Goal: Use online tool/utility: Utilize a website feature to perform a specific function

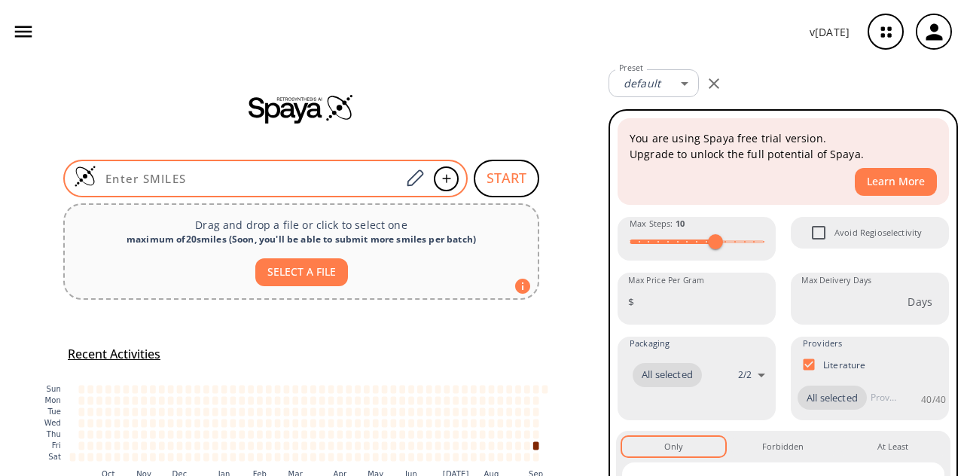
click at [336, 180] on input at bounding box center [248, 178] width 304 height 15
paste input "COC1=C(NCCOC)C(NC(C=C)=O)=CC(NC2=NC(C3=CNC4=CC=CC=C43)=CC=N2)=C1"
type input "COC1=C(NCCOC)C(NC(C=C)=O)=CC(NC2=NC(C3=CNC4=CC=CC=C43)=CC=N2)=C1"
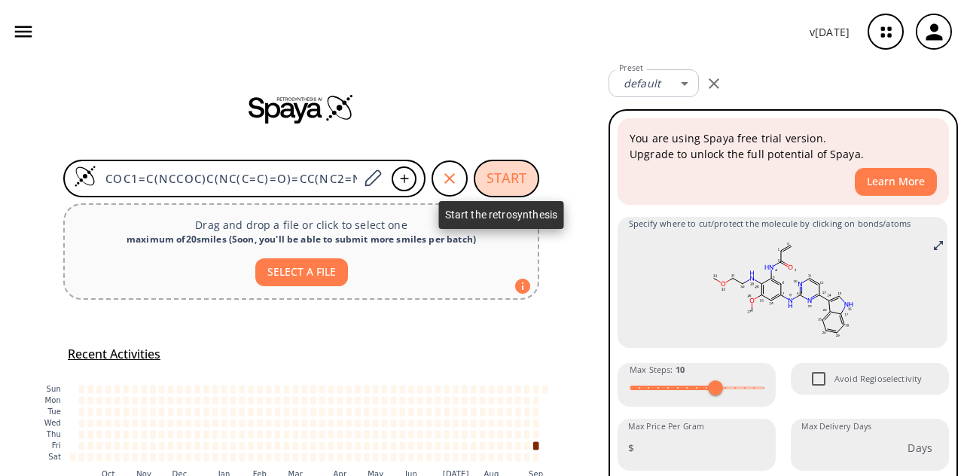
click at [489, 171] on button "START" at bounding box center [507, 179] width 66 height 38
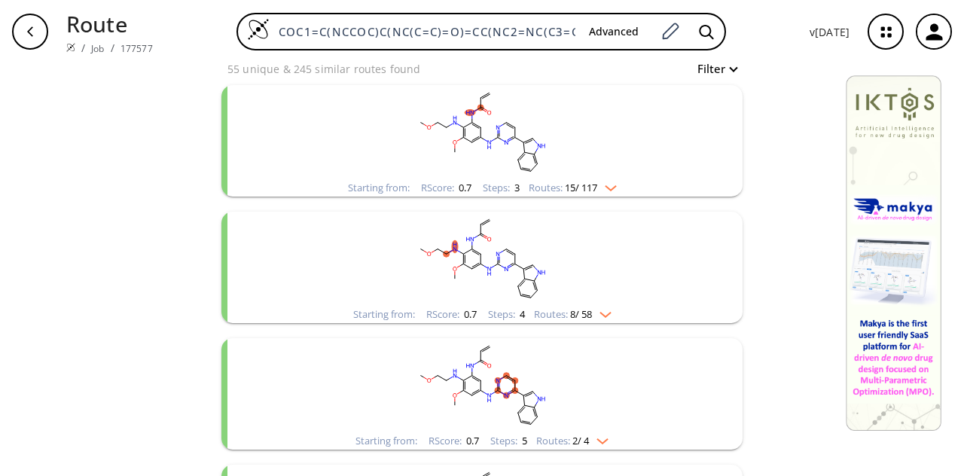
scroll to position [152, 0]
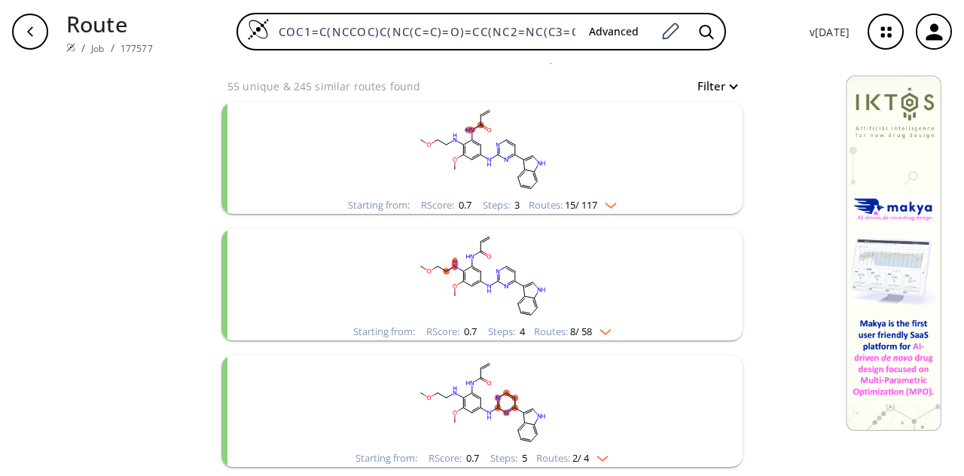
click at [368, 151] on rect "clusters" at bounding box center [482, 149] width 392 height 94
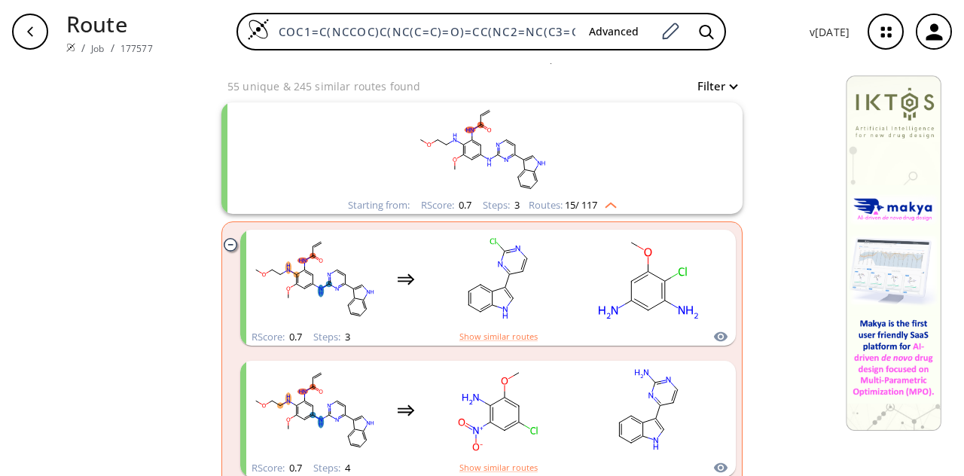
click at [224, 246] on icon "clusters" at bounding box center [230, 244] width 13 height 13
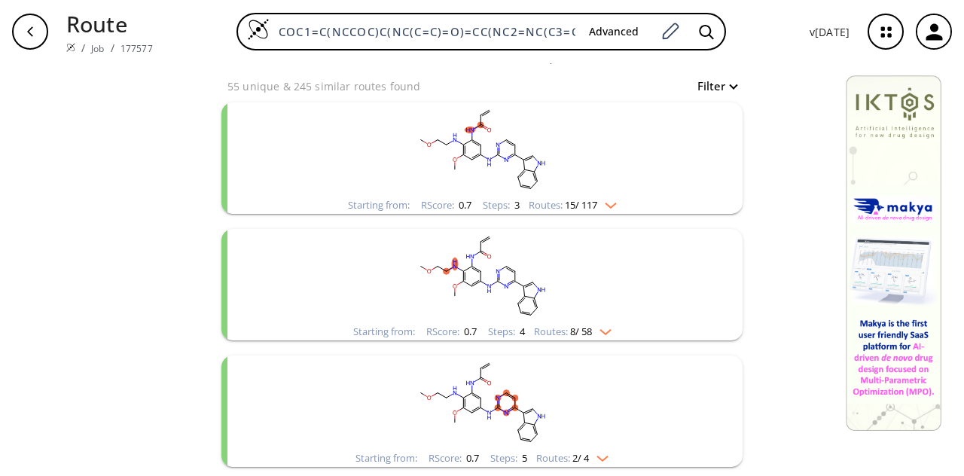
click at [301, 173] on rect "clusters" at bounding box center [482, 149] width 392 height 94
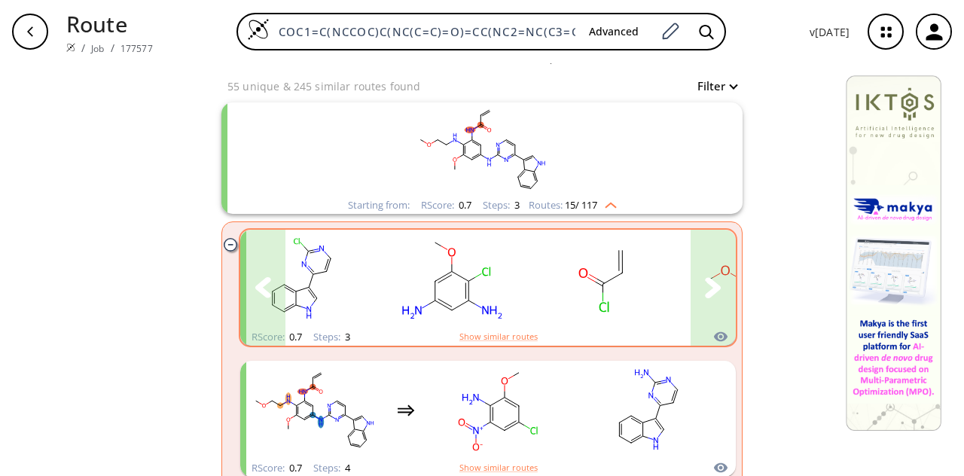
click at [712, 280] on icon "clusters" at bounding box center [713, 287] width 17 height 21
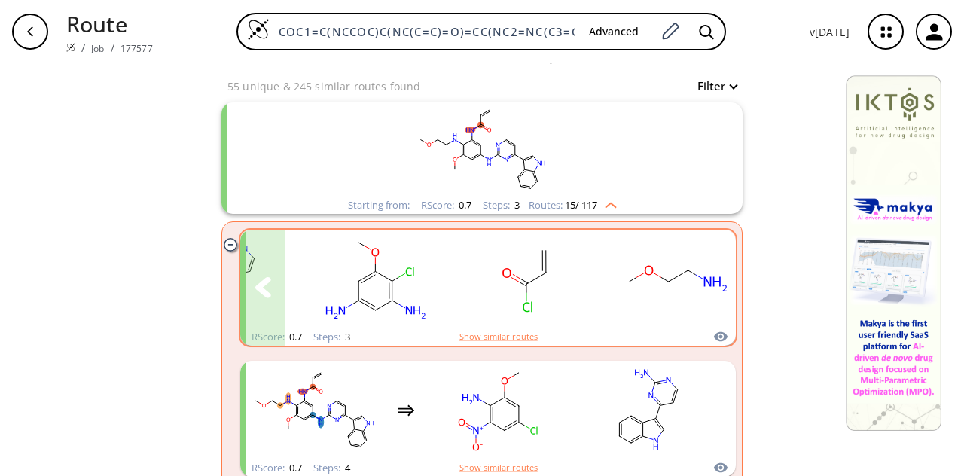
click at [270, 289] on button "clusters" at bounding box center [262, 288] width 45 height 116
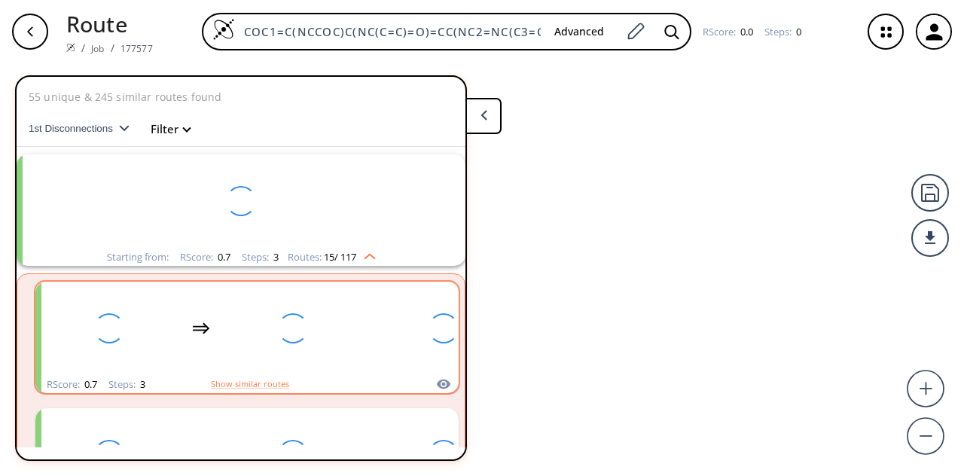
scroll to position [34, 0]
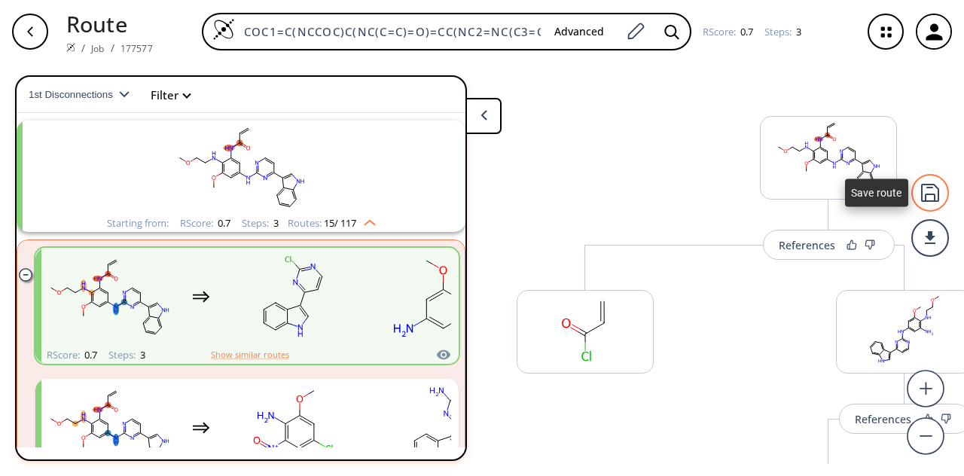
click at [926, 187] on div at bounding box center [930, 193] width 38 height 38
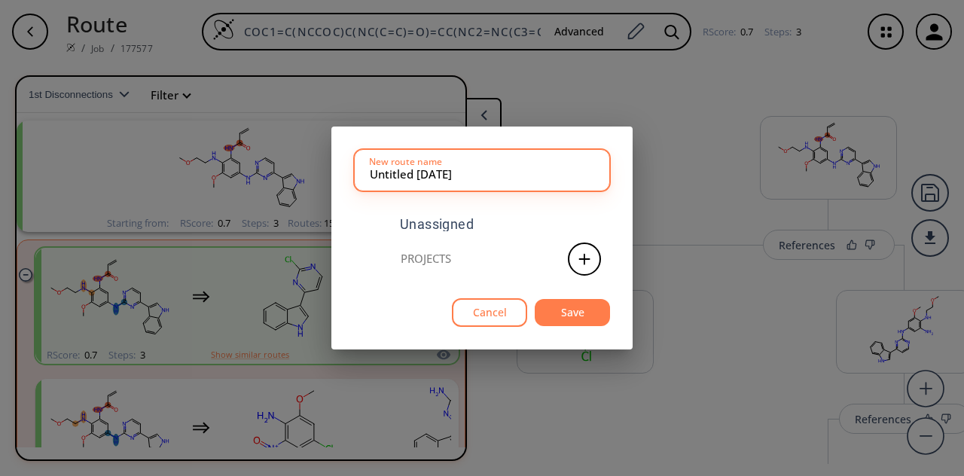
drag, startPoint x: 483, startPoint y: 175, endPoint x: 297, endPoint y: 175, distance: 186.8
click at [297, 175] on div "Untitled [DATE] New route name Unassigned Projects Cancel Save" at bounding box center [482, 238] width 964 height 476
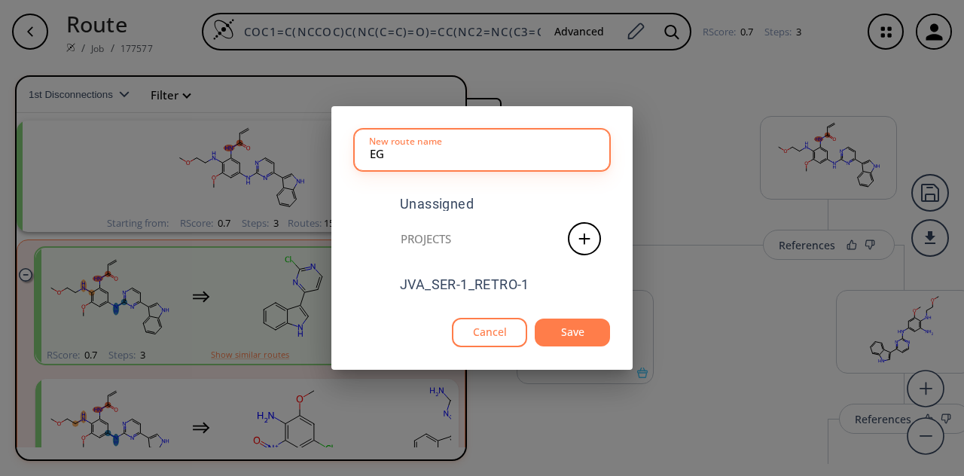
type input "E"
type input "JVA_SER-1_1"
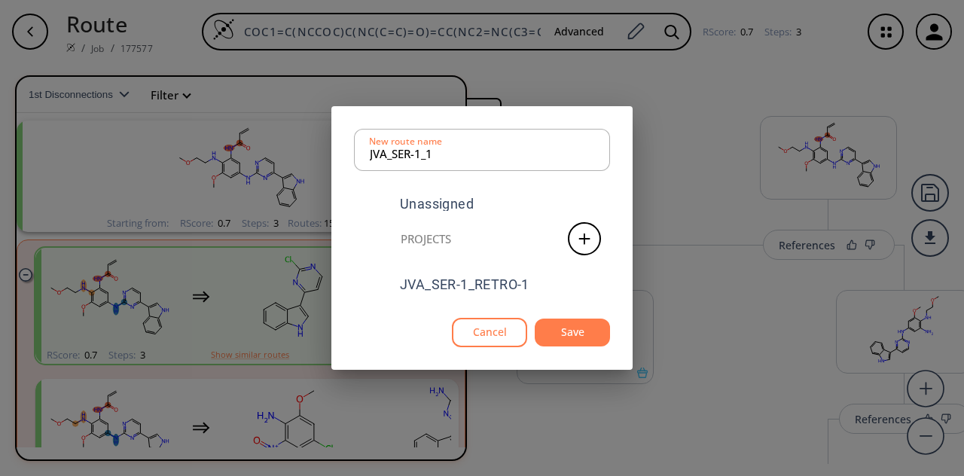
click at [422, 240] on div "Projects" at bounding box center [426, 238] width 50 height 11
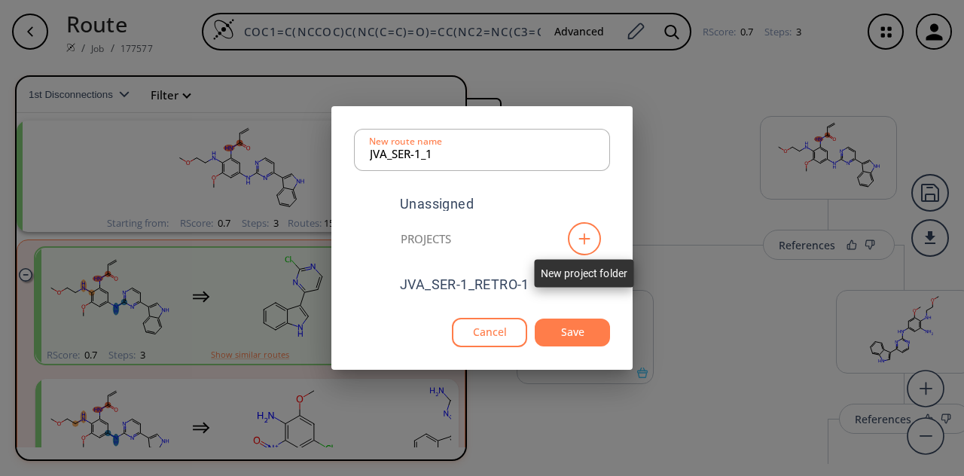
click at [581, 244] on icon at bounding box center [584, 239] width 15 height 12
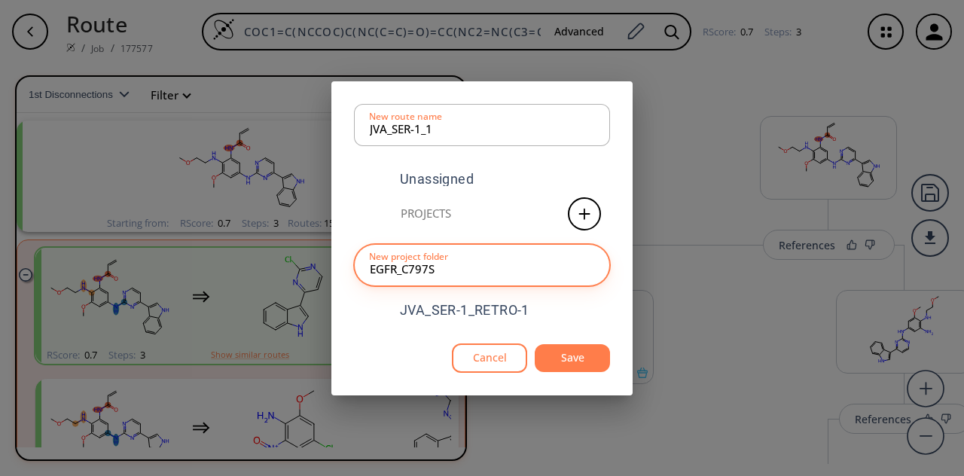
type input "EGFR_C797S"
click at [559, 353] on button "Save" at bounding box center [572, 358] width 75 height 28
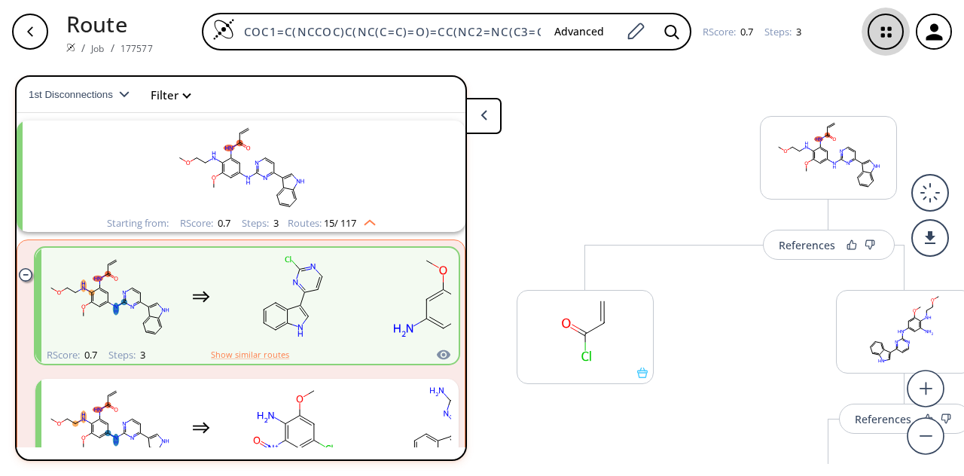
click at [890, 38] on icon "button" at bounding box center [886, 32] width 40 height 40
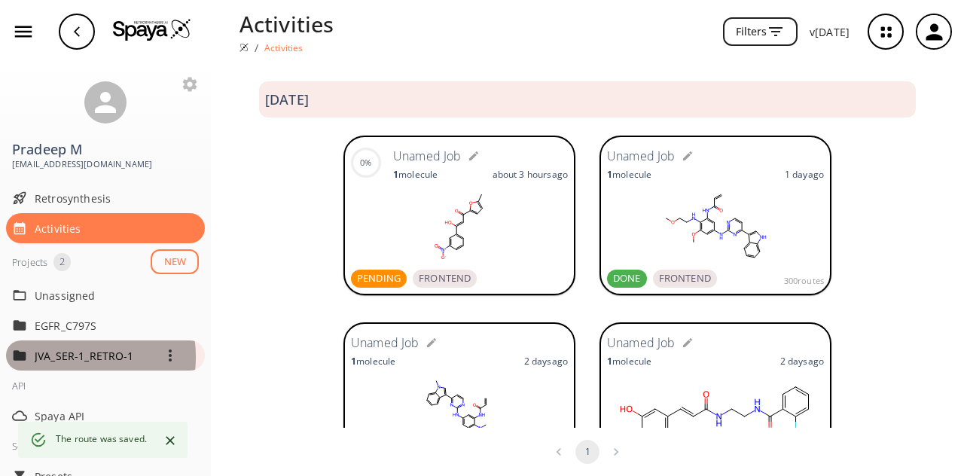
click at [65, 357] on p "JVA_SER-1_RETRO-1" at bounding box center [95, 356] width 120 height 16
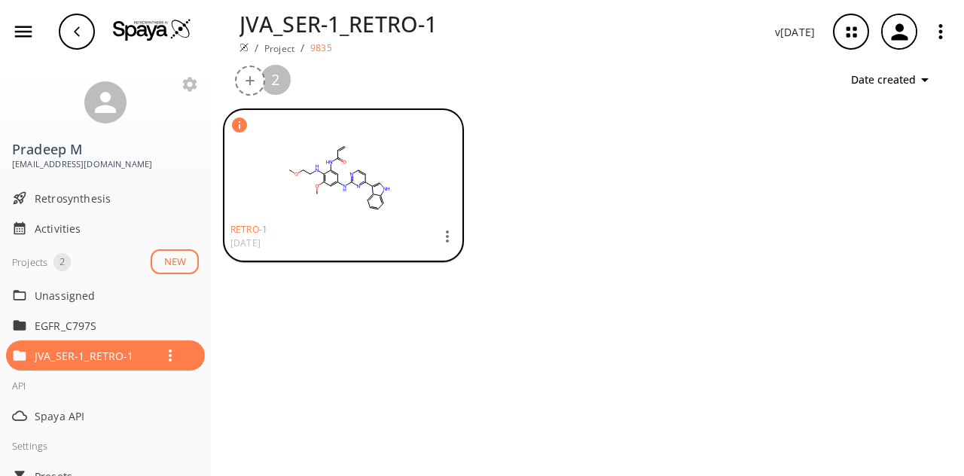
click at [441, 235] on icon "button" at bounding box center [447, 236] width 18 height 18
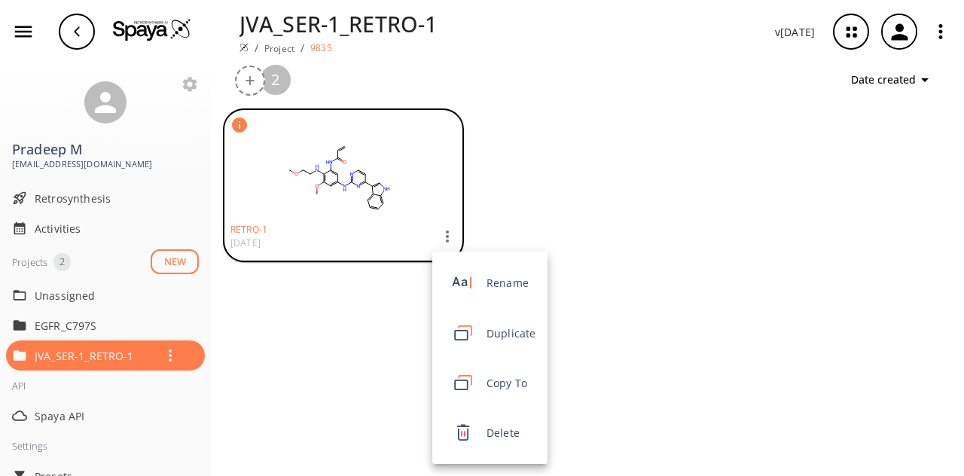
click at [497, 377] on span "Copy To" at bounding box center [510, 383] width 49 height 16
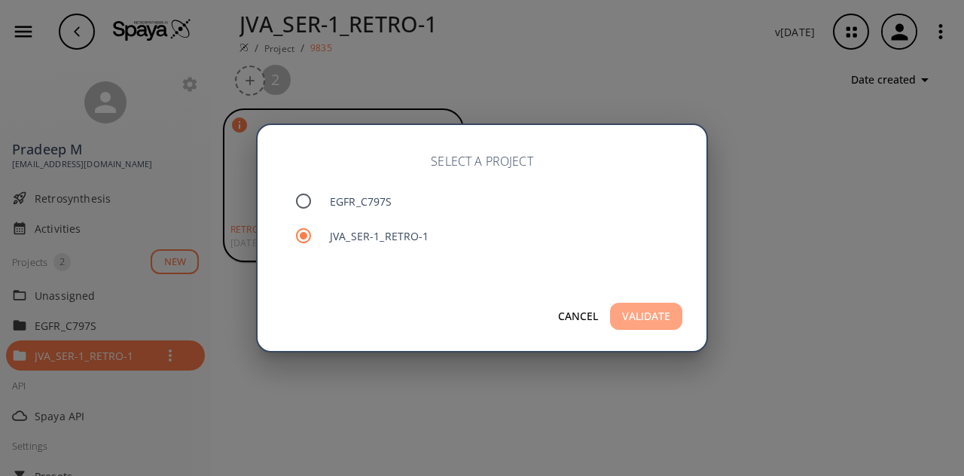
click at [624, 322] on button "VALIDATE" at bounding box center [646, 317] width 72 height 28
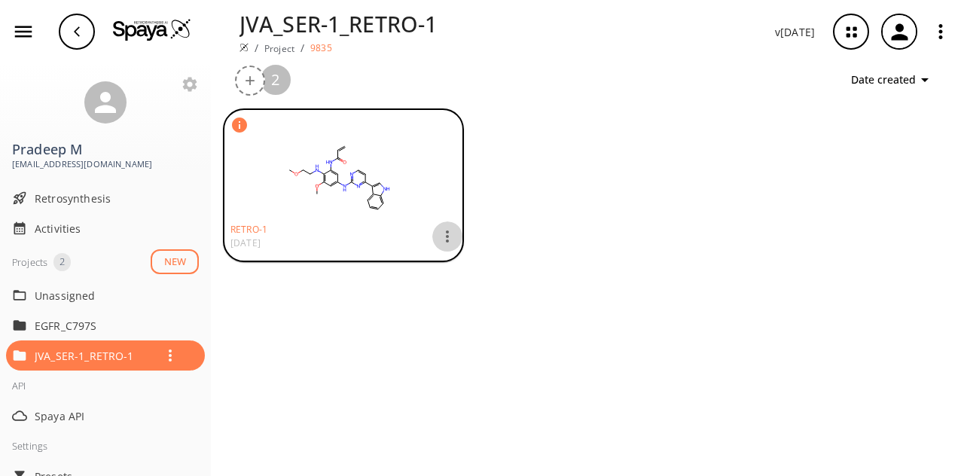
click at [447, 235] on icon "button" at bounding box center [447, 236] width 18 height 18
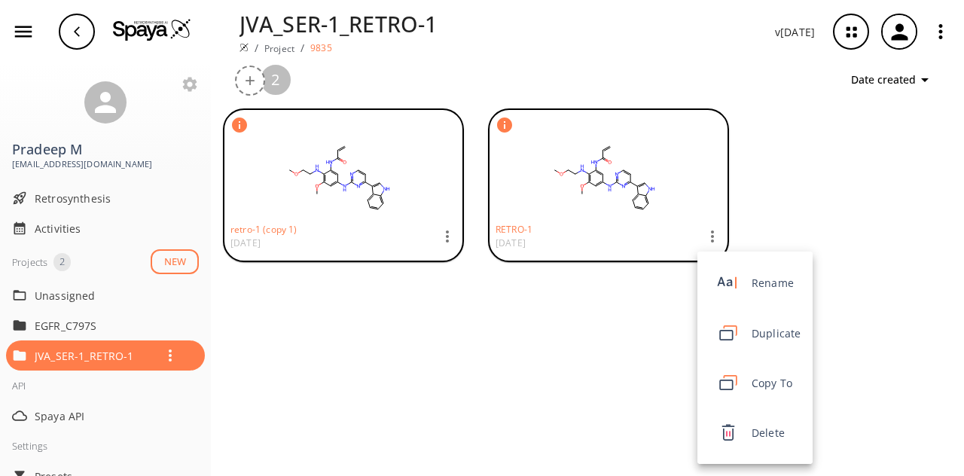
click at [598, 322] on div at bounding box center [482, 238] width 964 height 476
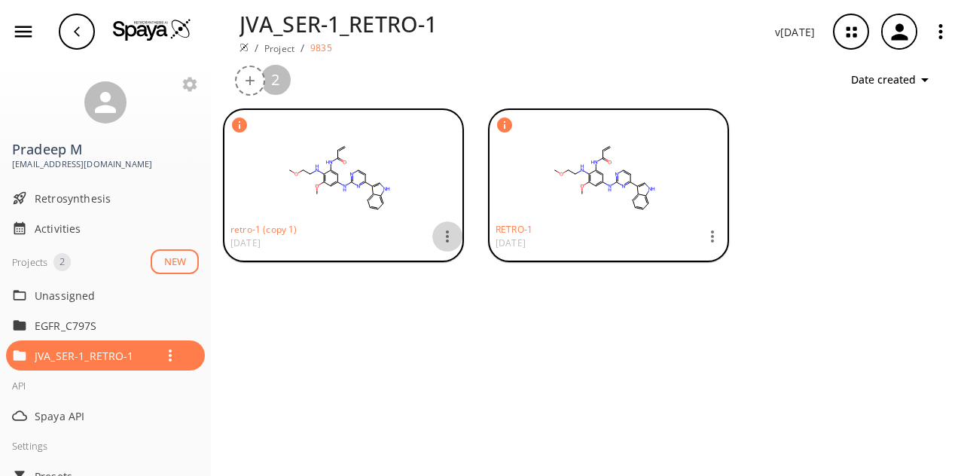
click at [450, 236] on icon "button" at bounding box center [447, 236] width 18 height 18
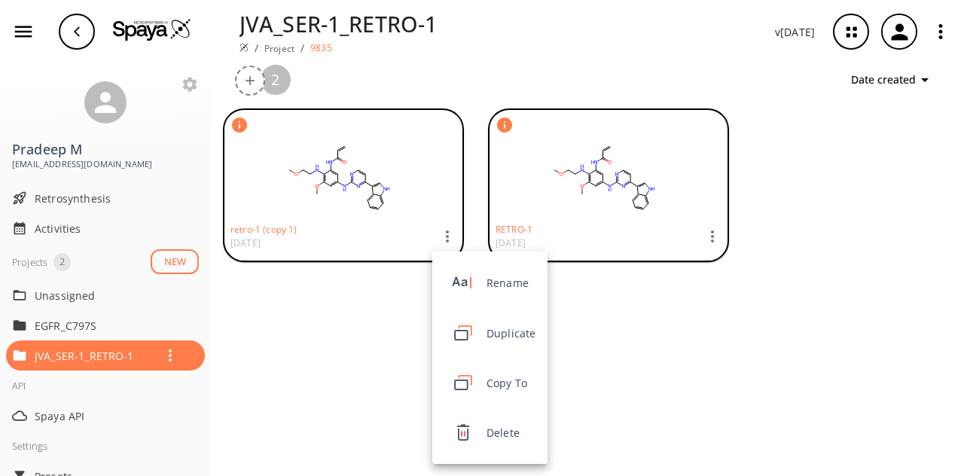
drag, startPoint x: 450, startPoint y: 236, endPoint x: 369, endPoint y: 337, distance: 129.7
click at [369, 337] on div at bounding box center [482, 238] width 964 height 476
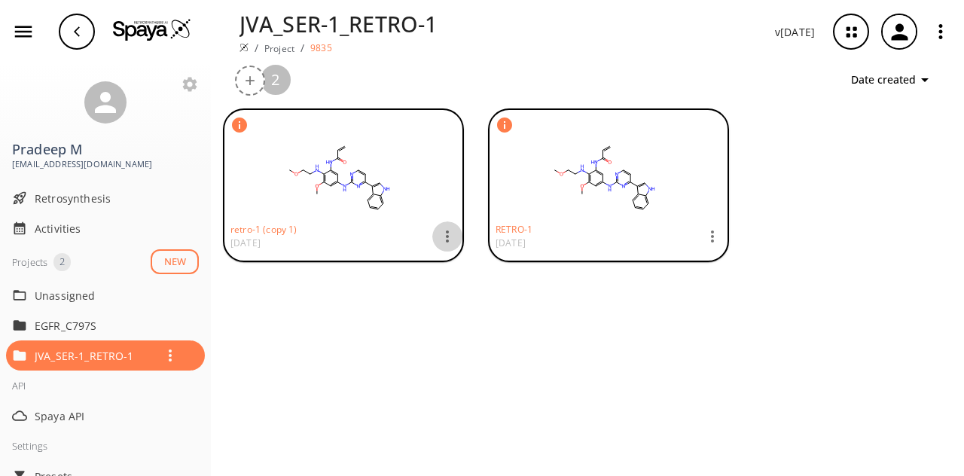
click at [450, 242] on icon "button" at bounding box center [447, 236] width 18 height 18
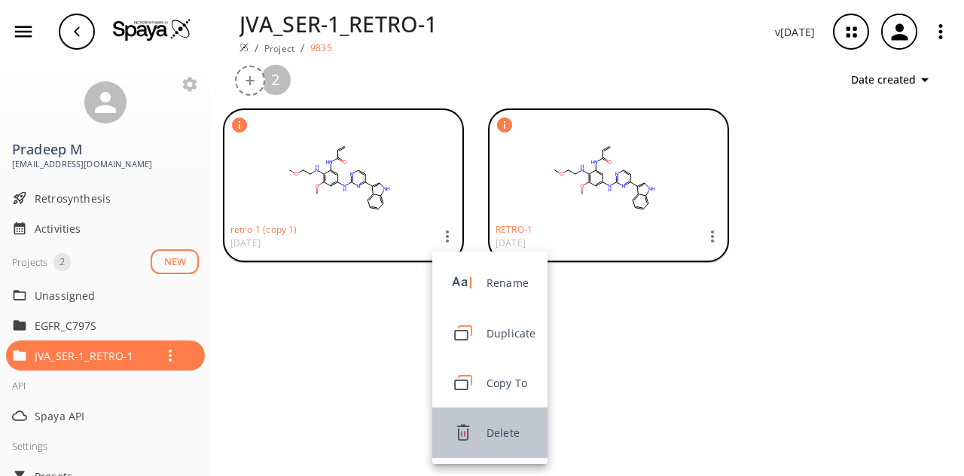
click at [477, 435] on img at bounding box center [463, 432] width 38 height 38
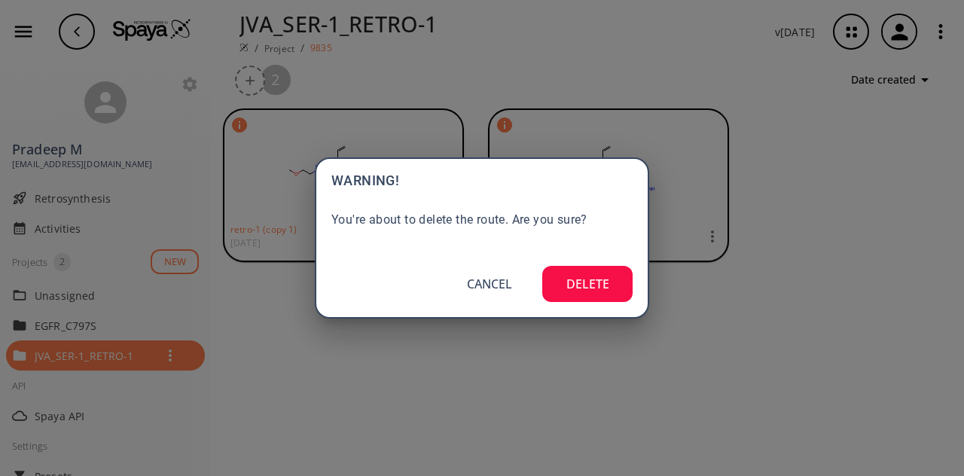
click at [593, 299] on button "DELETE" at bounding box center [587, 284] width 90 height 36
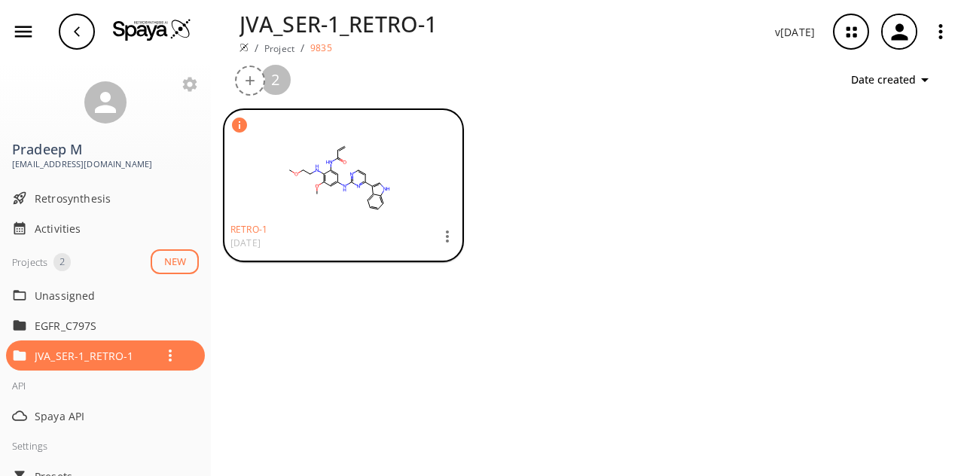
click at [453, 234] on icon "button" at bounding box center [447, 236] width 18 height 18
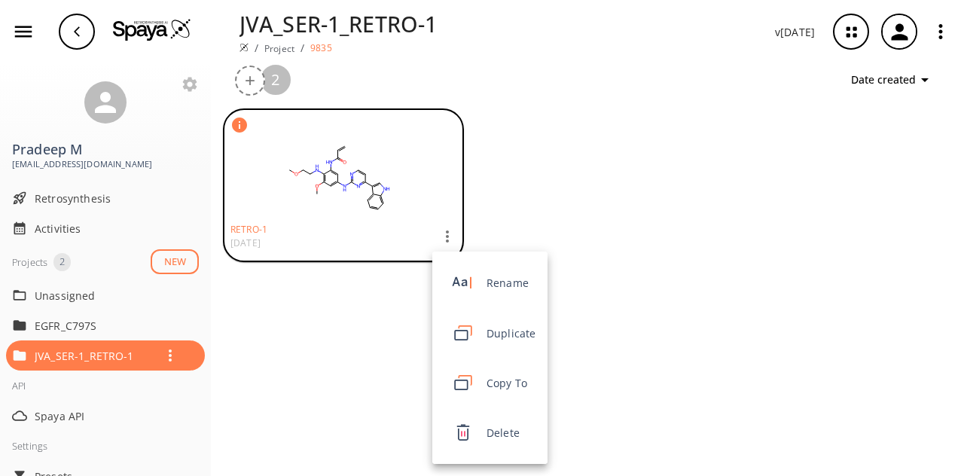
click at [395, 349] on div at bounding box center [482, 238] width 964 height 476
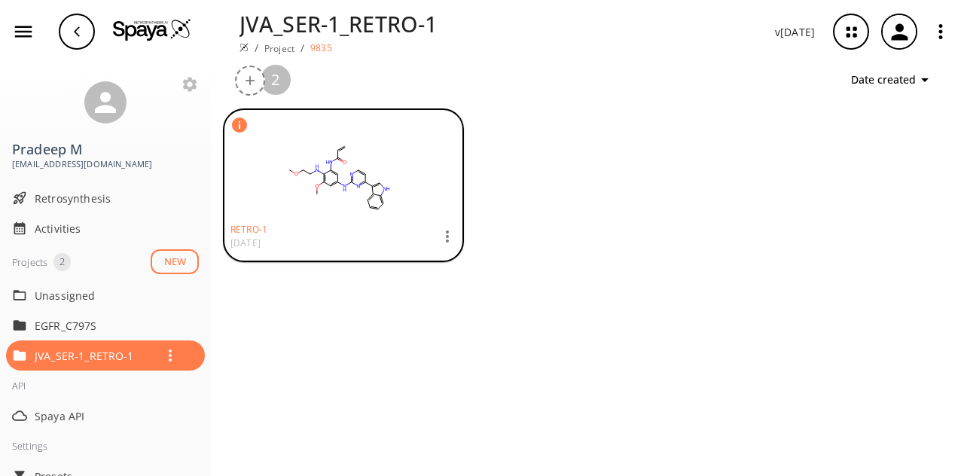
click at [383, 158] on rect at bounding box center [338, 177] width 217 height 75
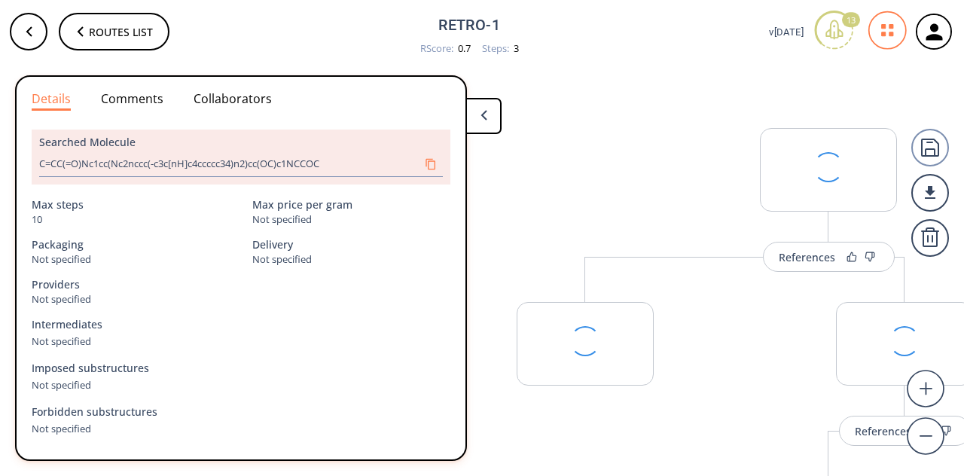
scroll to position [0, 88]
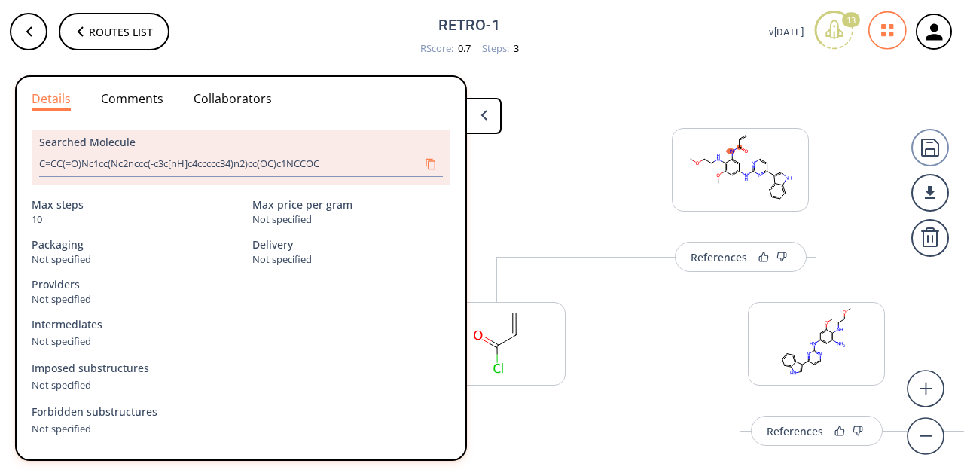
click at [483, 130] on button at bounding box center [483, 116] width 36 height 36
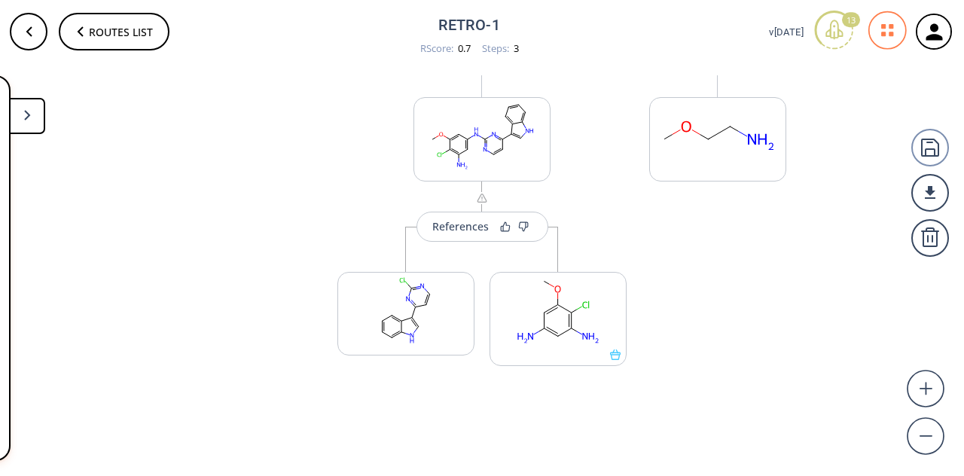
scroll to position [389, 0]
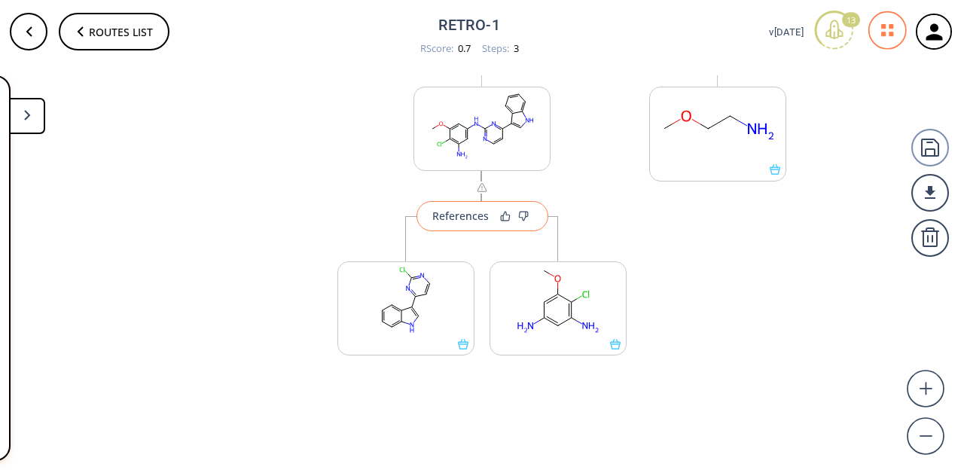
click at [464, 216] on div "References" at bounding box center [460, 216] width 56 height 10
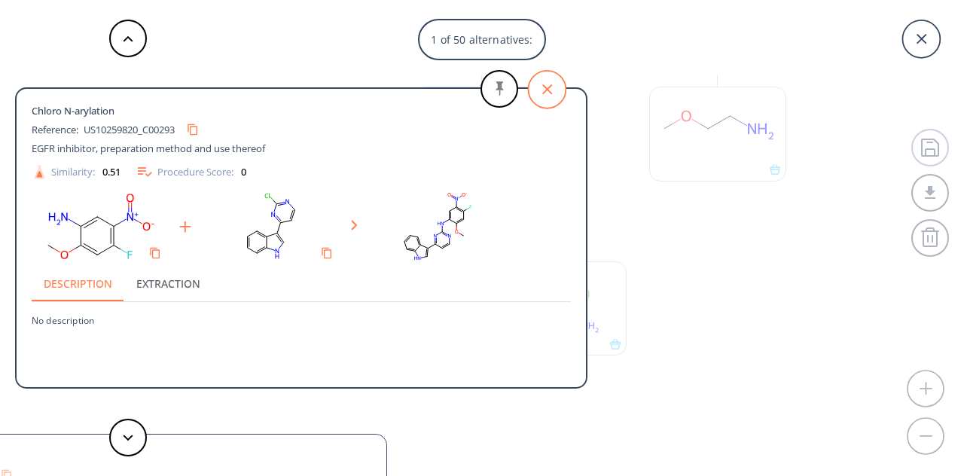
click at [544, 88] on icon at bounding box center [547, 90] width 38 height 38
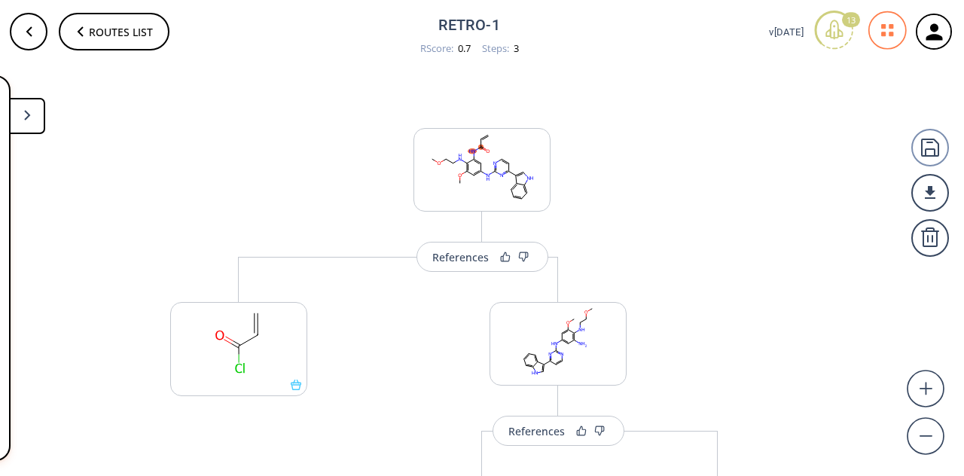
scroll to position [0, 0]
click at [459, 267] on button "References" at bounding box center [482, 257] width 132 height 30
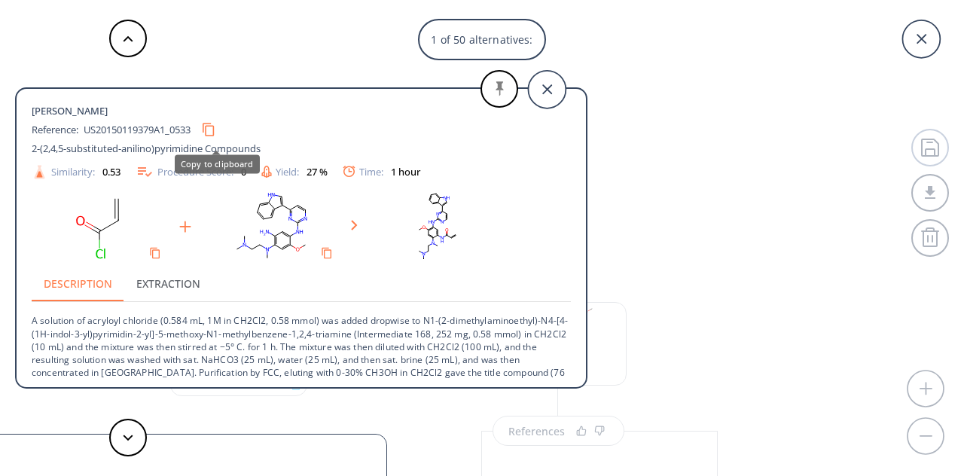
click at [214, 126] on icon "Copy to clipboard" at bounding box center [208, 130] width 14 height 14
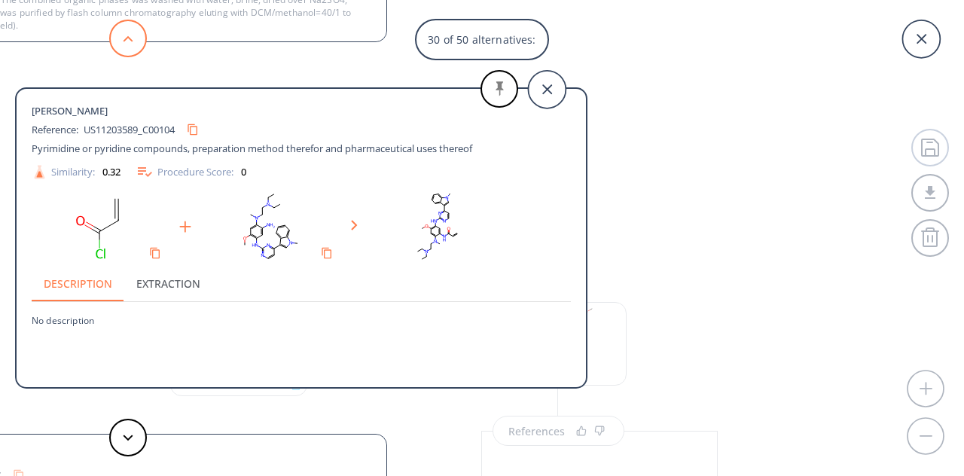
click at [133, 28] on button at bounding box center [128, 39] width 38 height 38
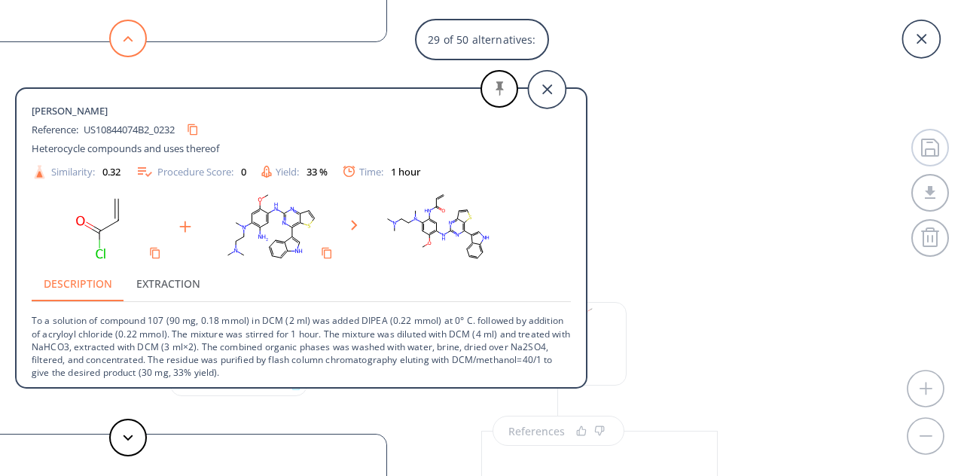
click at [122, 39] on button at bounding box center [128, 39] width 38 height 38
click at [122, 40] on button at bounding box center [128, 39] width 38 height 38
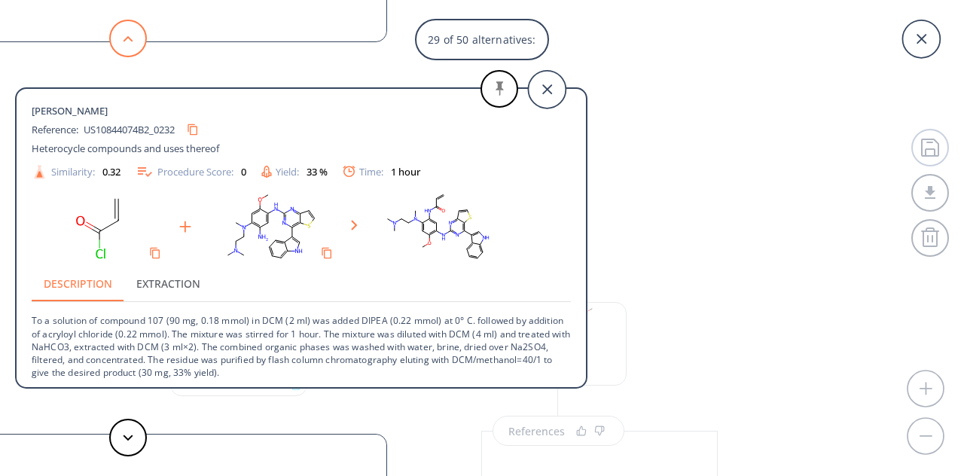
click at [122, 40] on button at bounding box center [128, 39] width 38 height 38
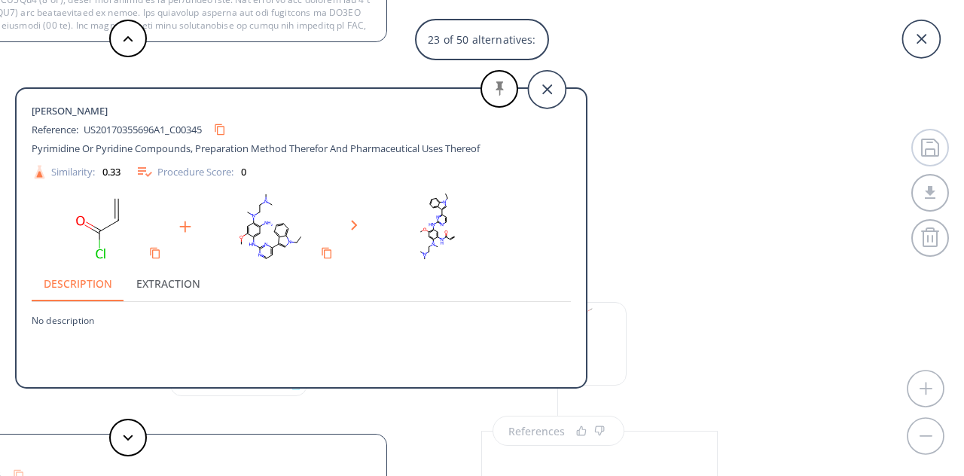
drag, startPoint x: 962, startPoint y: 270, endPoint x: 962, endPoint y: 214, distance: 55.7
click at [962, 214] on div "23 of 50 alternatives: [PERSON_NAME] Reference: US20150119379A1_0533 2-(2,4,5-s…" at bounding box center [482, 238] width 964 height 476
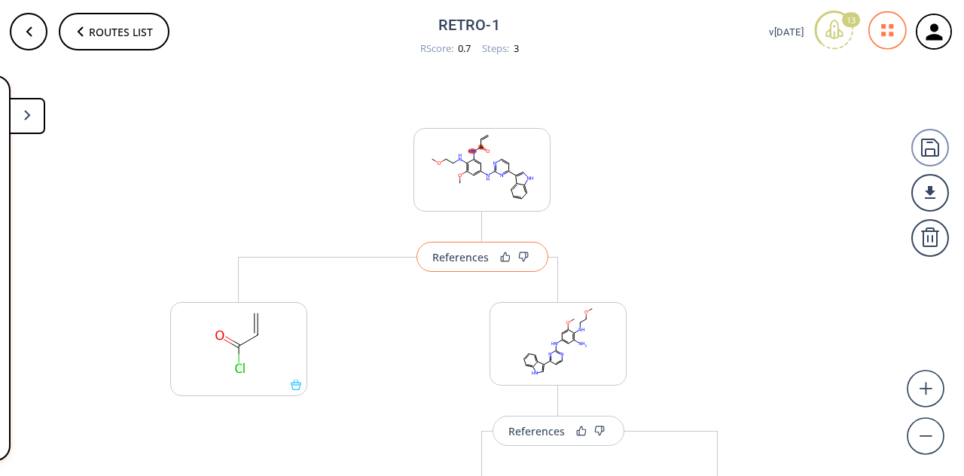
click at [466, 262] on div "References" at bounding box center [460, 257] width 56 height 10
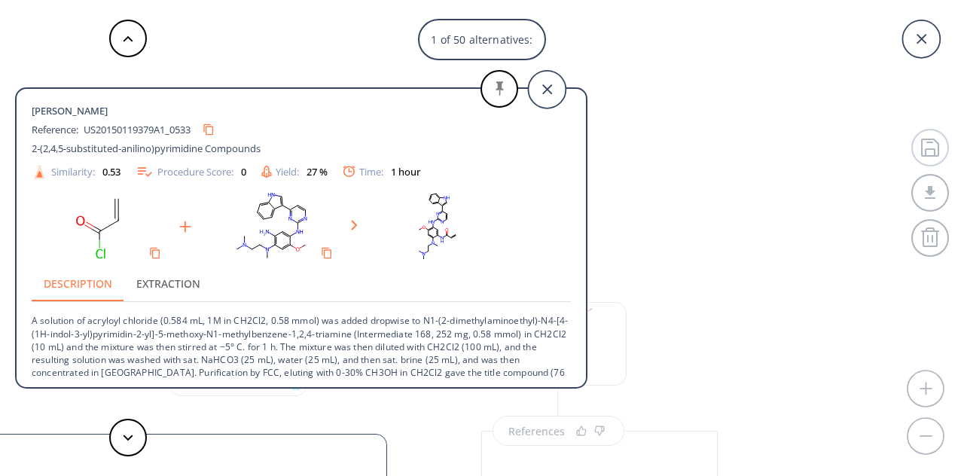
click at [161, 130] on div "US20150119379A1_0533" at bounding box center [152, 129] width 137 height 24
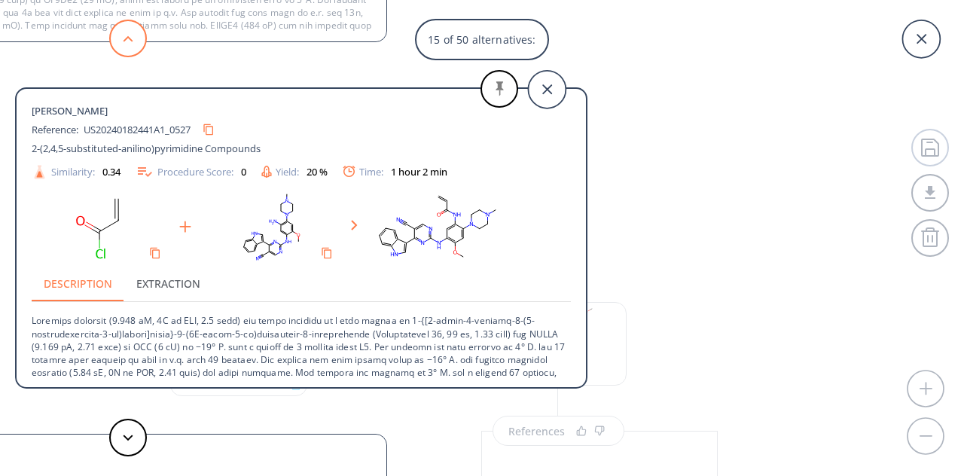
click at [131, 38] on icon at bounding box center [128, 38] width 11 height 7
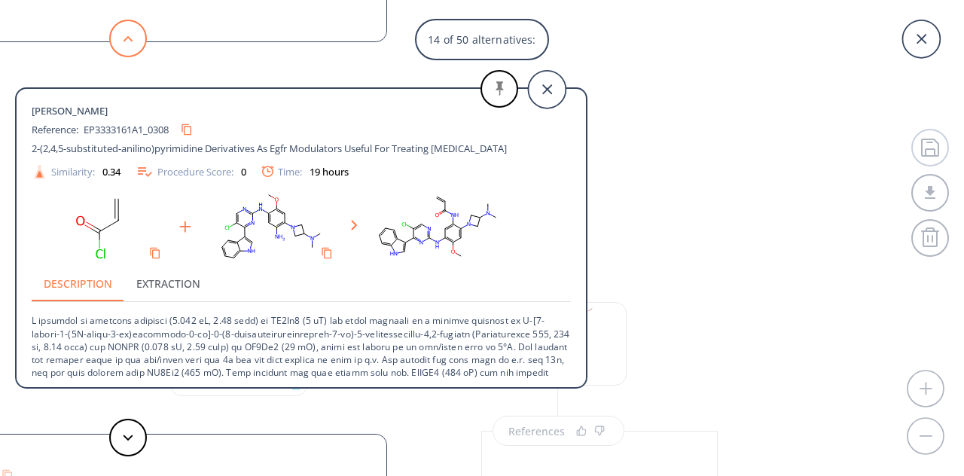
click at [131, 38] on icon at bounding box center [128, 38] width 11 height 7
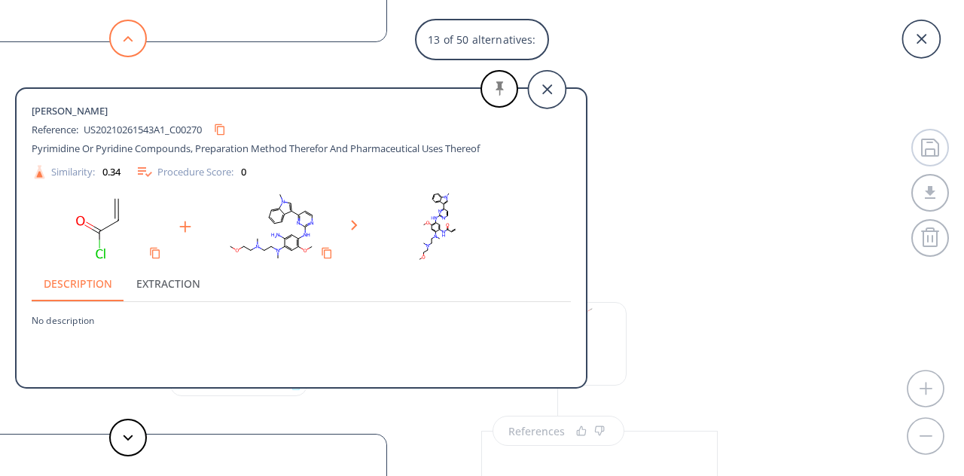
click at [131, 38] on icon at bounding box center [128, 38] width 11 height 7
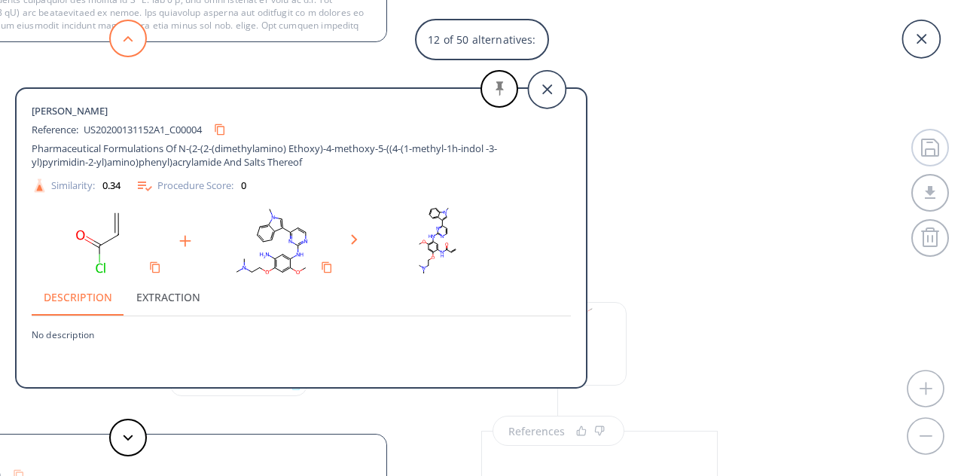
click at [131, 38] on icon at bounding box center [128, 38] width 11 height 7
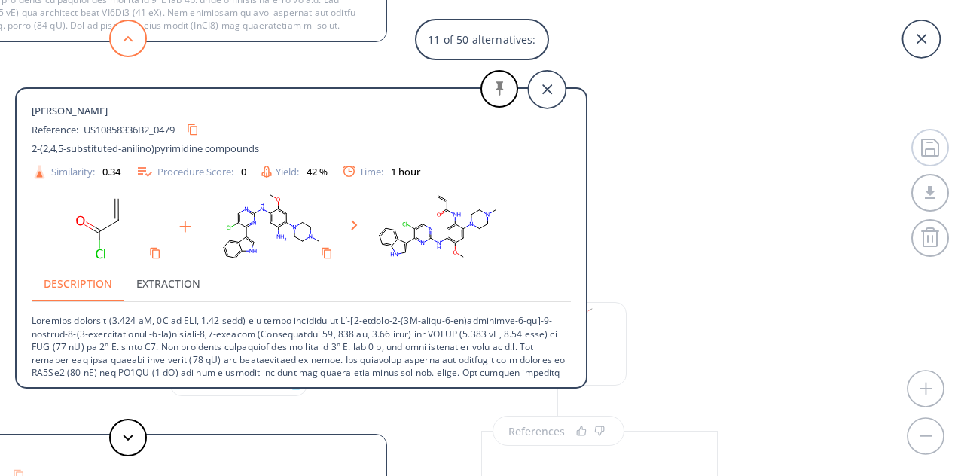
click at [131, 38] on icon at bounding box center [128, 38] width 11 height 7
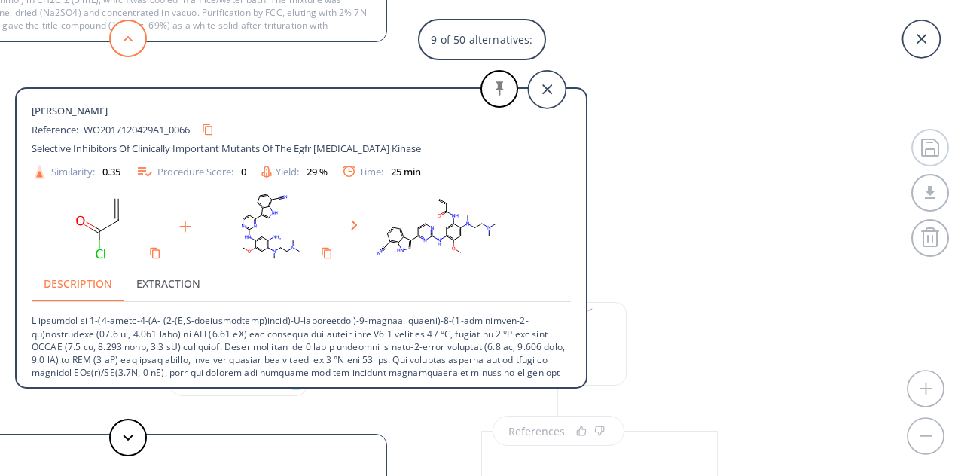
click at [131, 38] on icon at bounding box center [128, 38] width 11 height 7
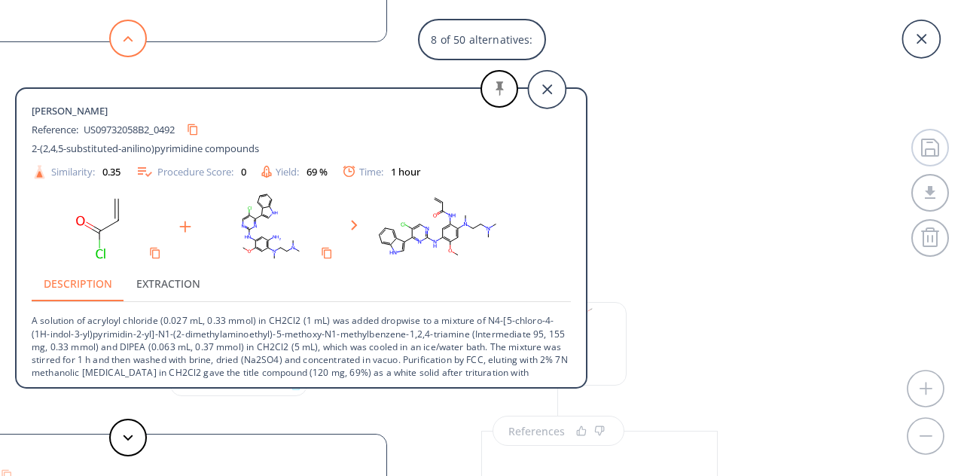
click at [131, 38] on icon at bounding box center [128, 38] width 11 height 7
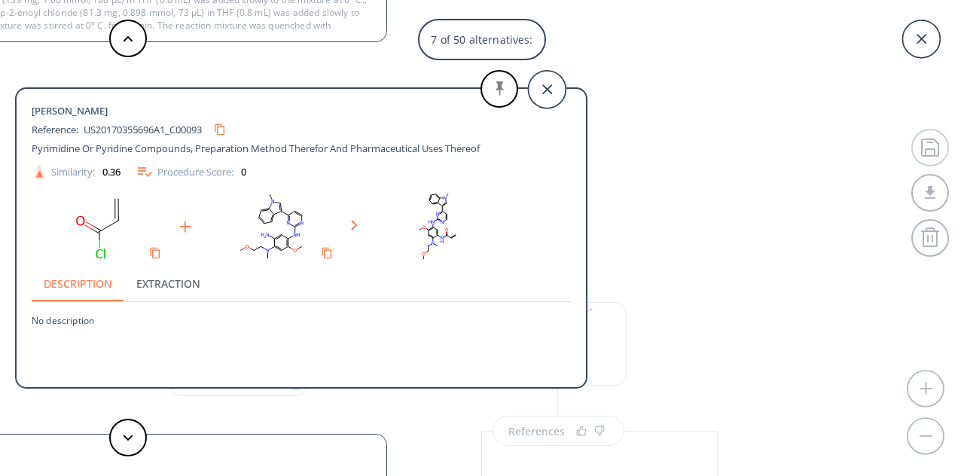
click at [783, 169] on div "7 of 50 alternatives: [PERSON_NAME] Reference: US20150119379A1_0533 2-(2,4,5-su…" at bounding box center [482, 238] width 964 height 476
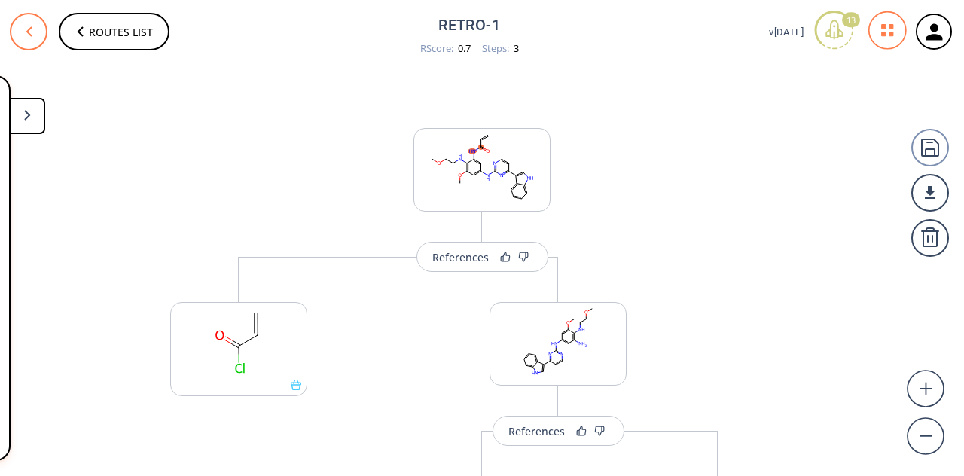
click at [30, 29] on icon at bounding box center [29, 31] width 10 height 11
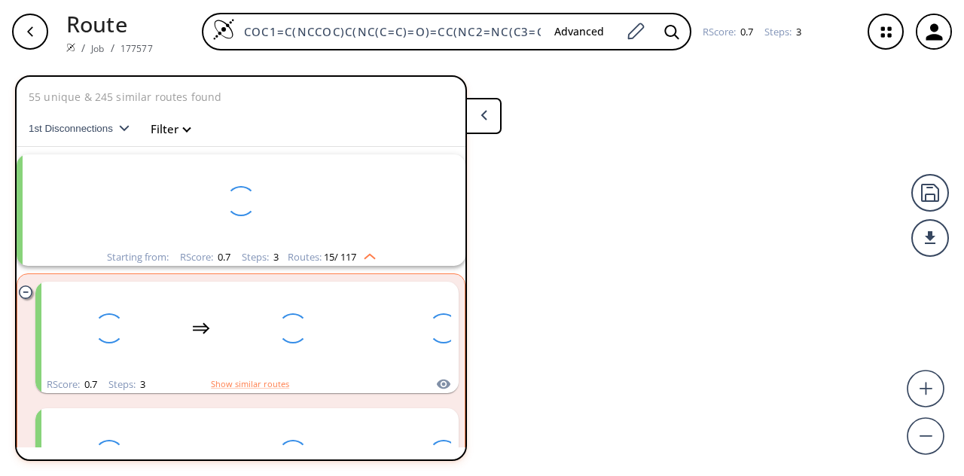
scroll to position [34, 0]
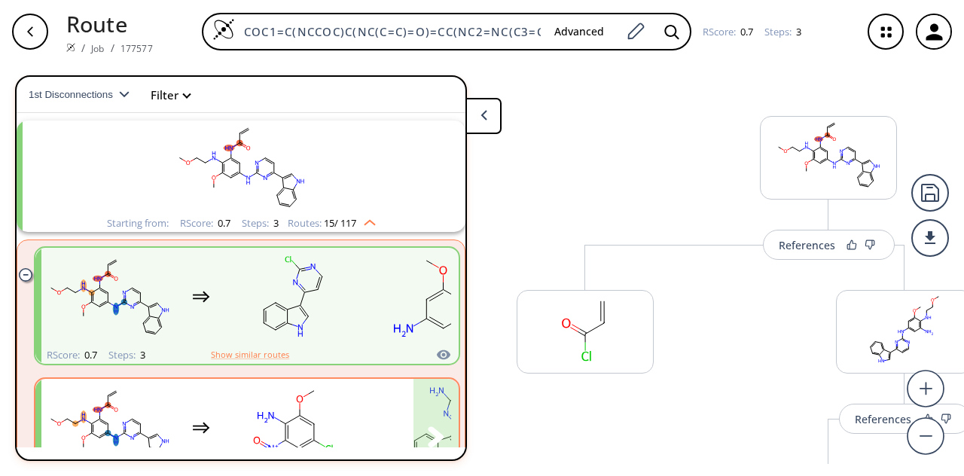
click at [200, 404] on div "clusters" at bounding box center [426, 428] width 771 height 99
click at [188, 391] on div "clusters" at bounding box center [426, 428] width 771 height 99
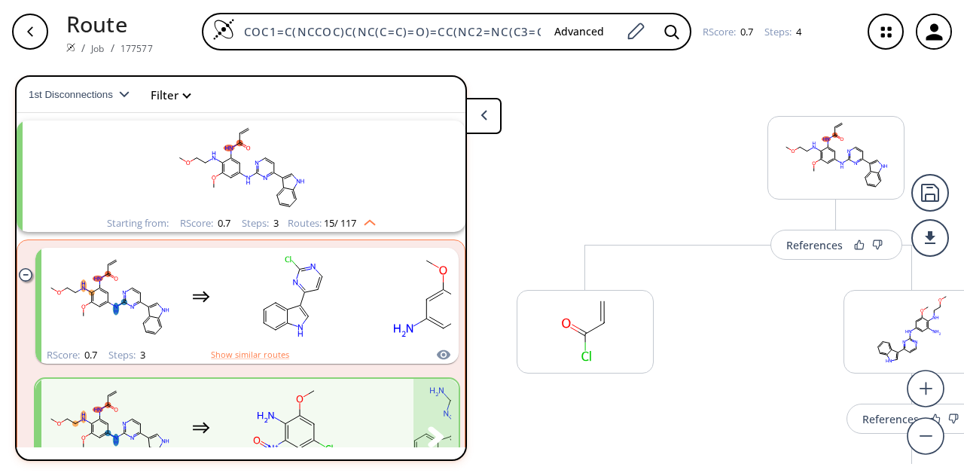
click at [188, 391] on div "clusters" at bounding box center [426, 428] width 771 height 99
click at [489, 131] on button at bounding box center [483, 116] width 36 height 36
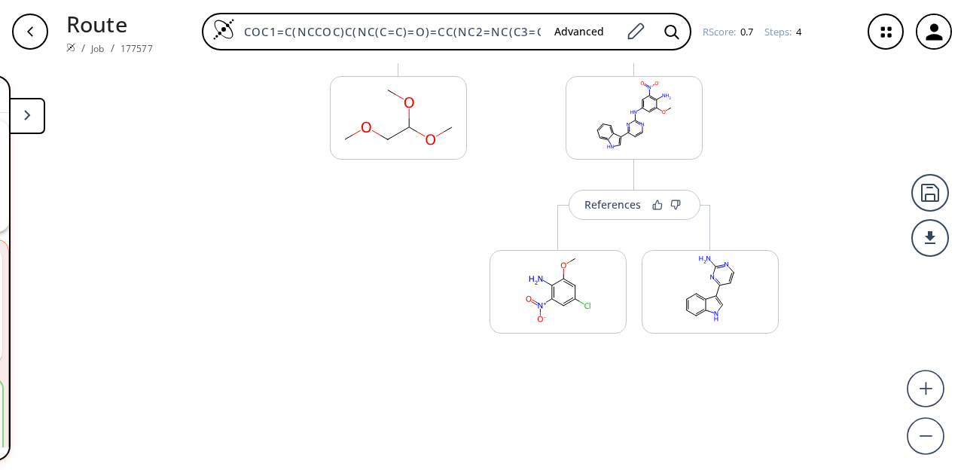
scroll to position [583, 0]
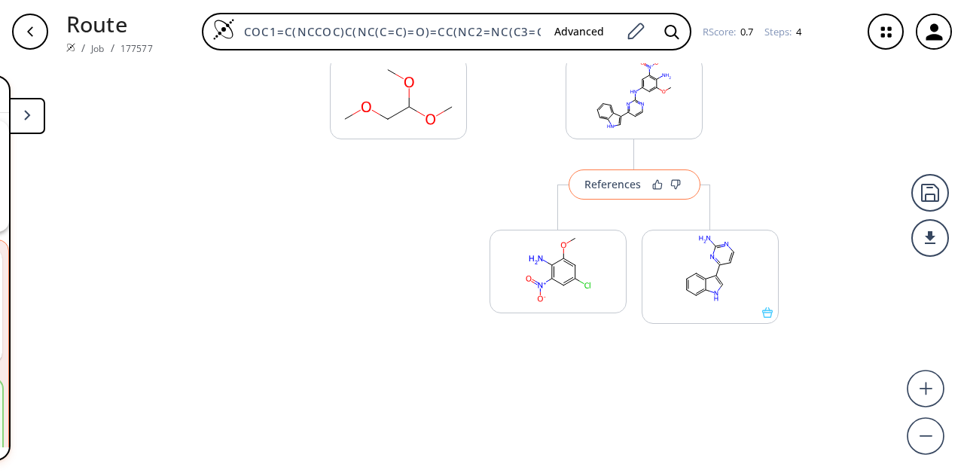
click at [615, 189] on div "References" at bounding box center [612, 184] width 56 height 10
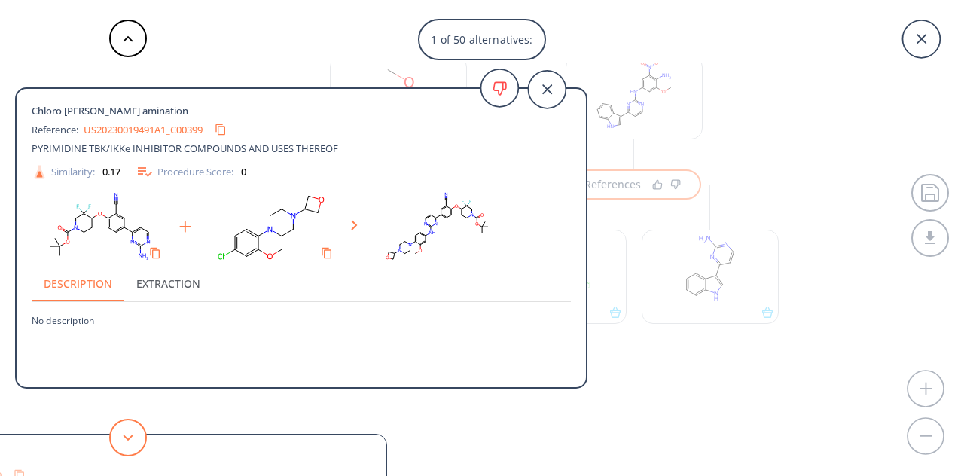
click at [129, 439] on polygon at bounding box center [129, 438] width 10 height 6
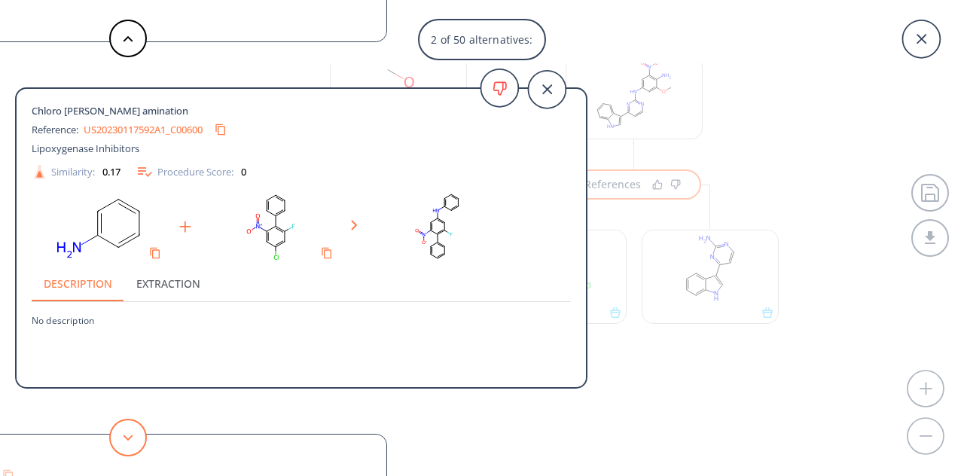
click at [129, 439] on polygon at bounding box center [129, 438] width 10 height 6
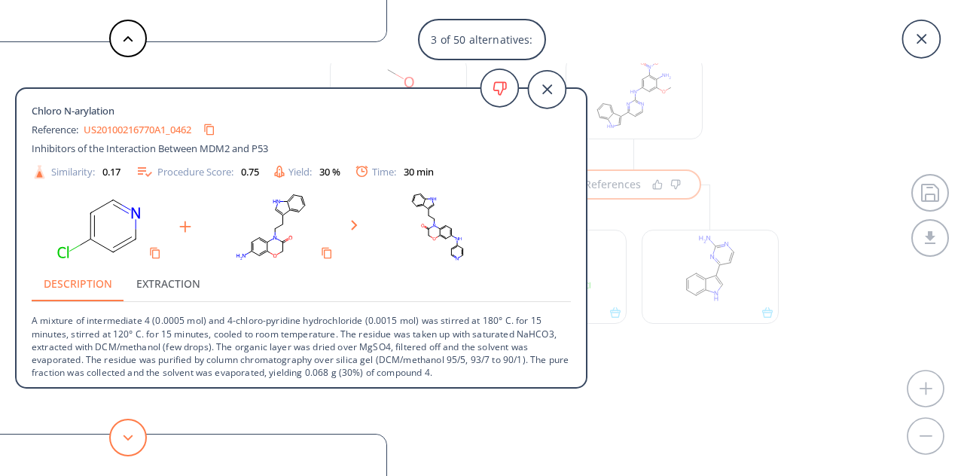
click at [129, 439] on polygon at bounding box center [129, 438] width 10 height 6
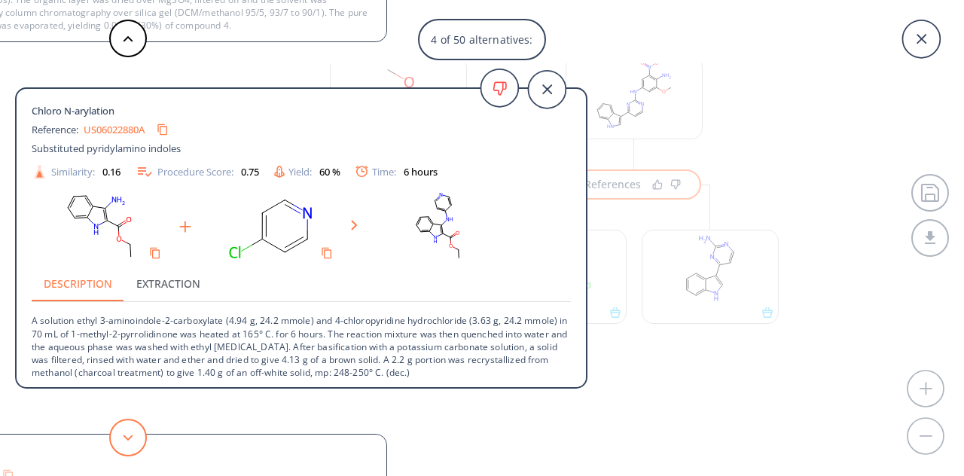
click at [129, 439] on polygon at bounding box center [129, 438] width 10 height 6
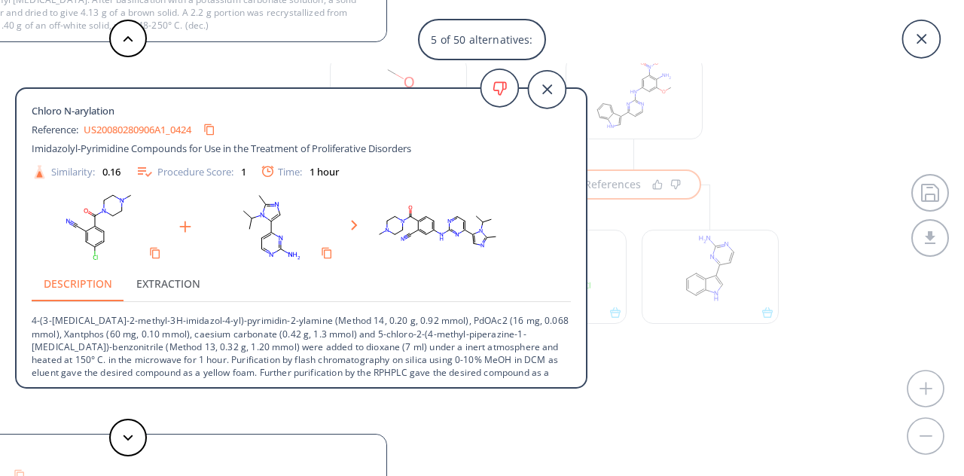
click at [144, 127] on link "US20080280906A1_0424" at bounding box center [138, 130] width 108 height 10
